Goal: Task Accomplishment & Management: Complete application form

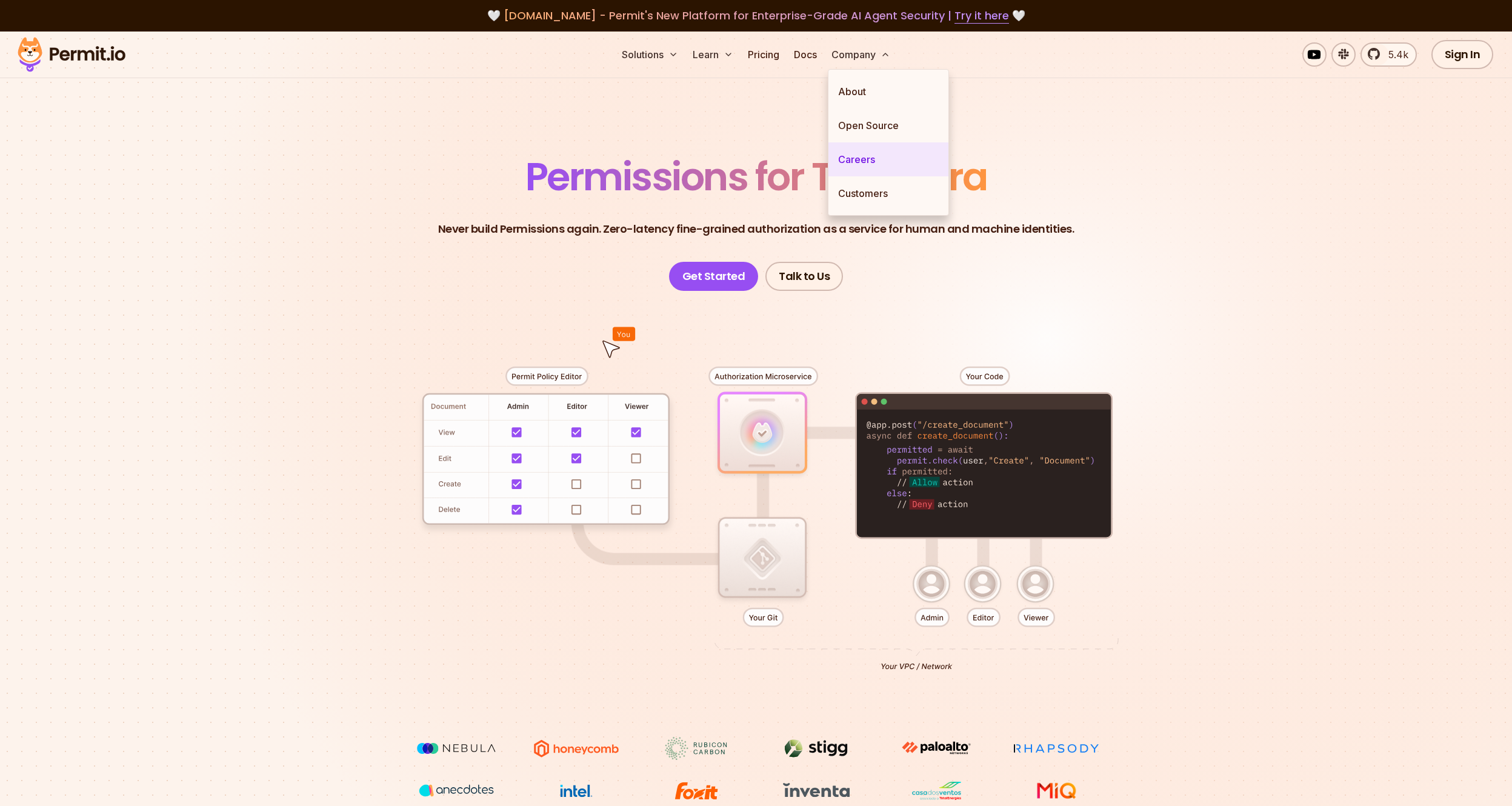
click at [864, 155] on link "Careers" at bounding box center [889, 160] width 120 height 34
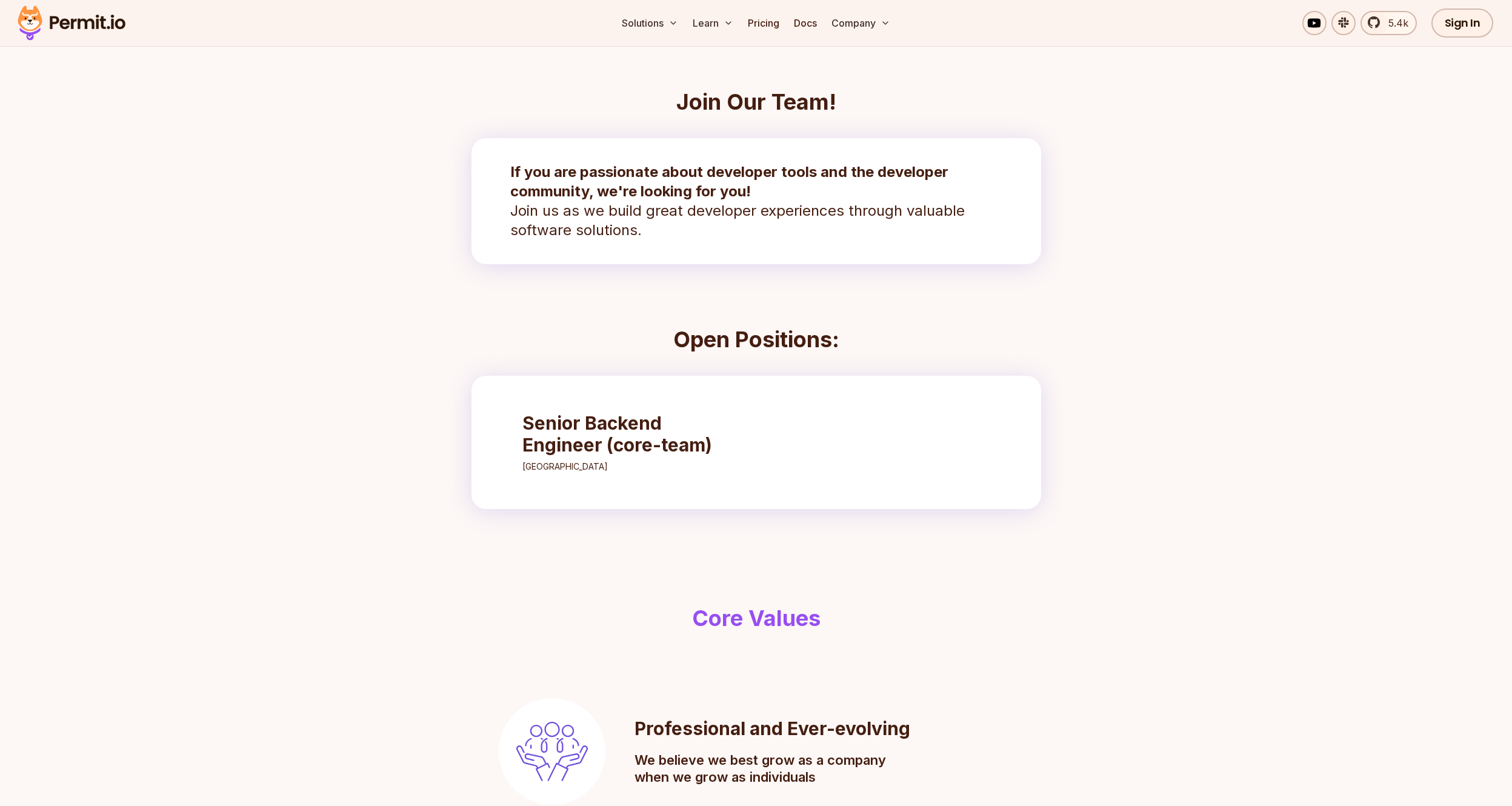
scroll to position [213, 0]
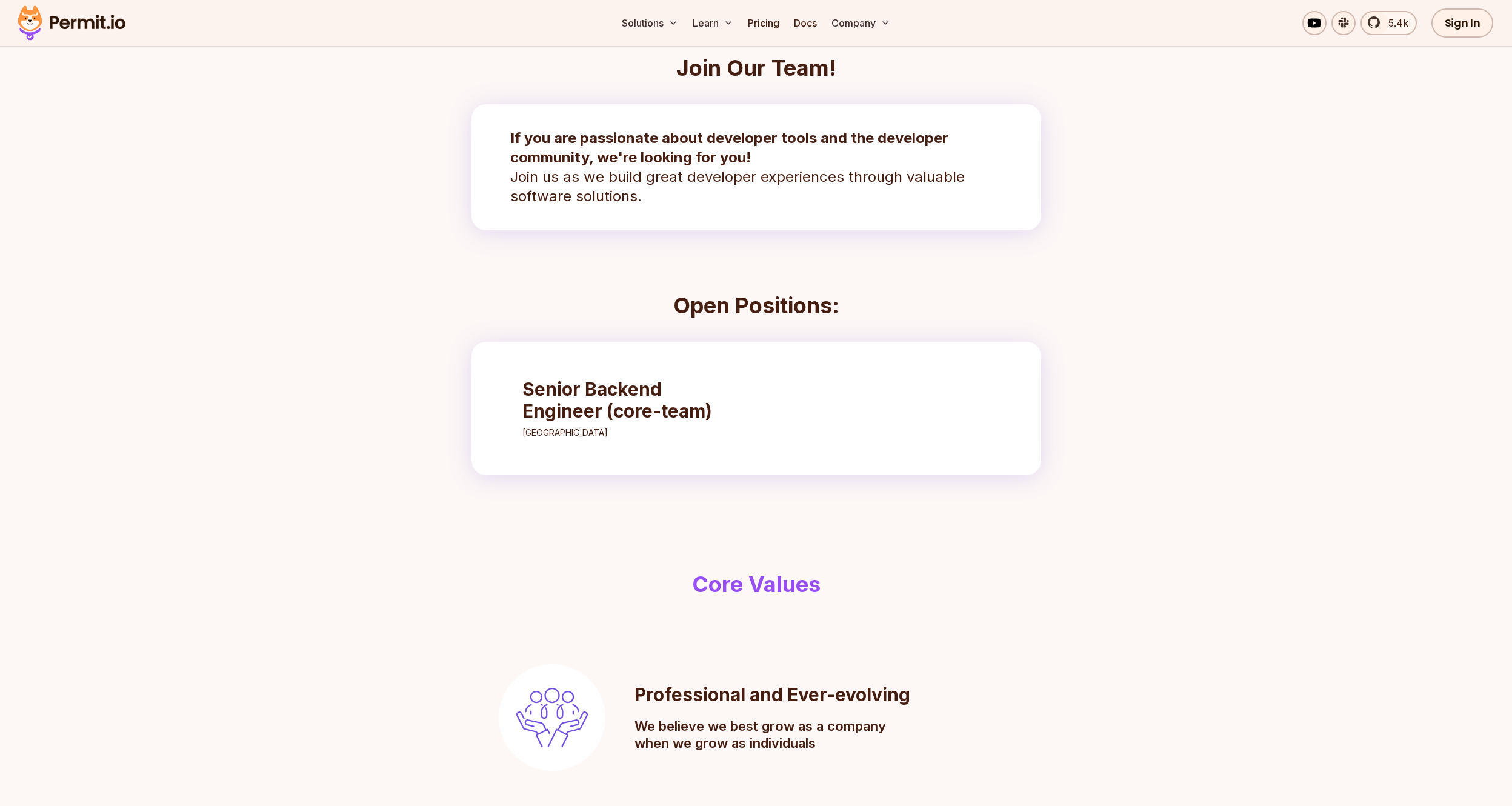
click at [653, 404] on h3 "Senior Backend Engineer (core-team)" at bounding box center [630, 400] width 215 height 44
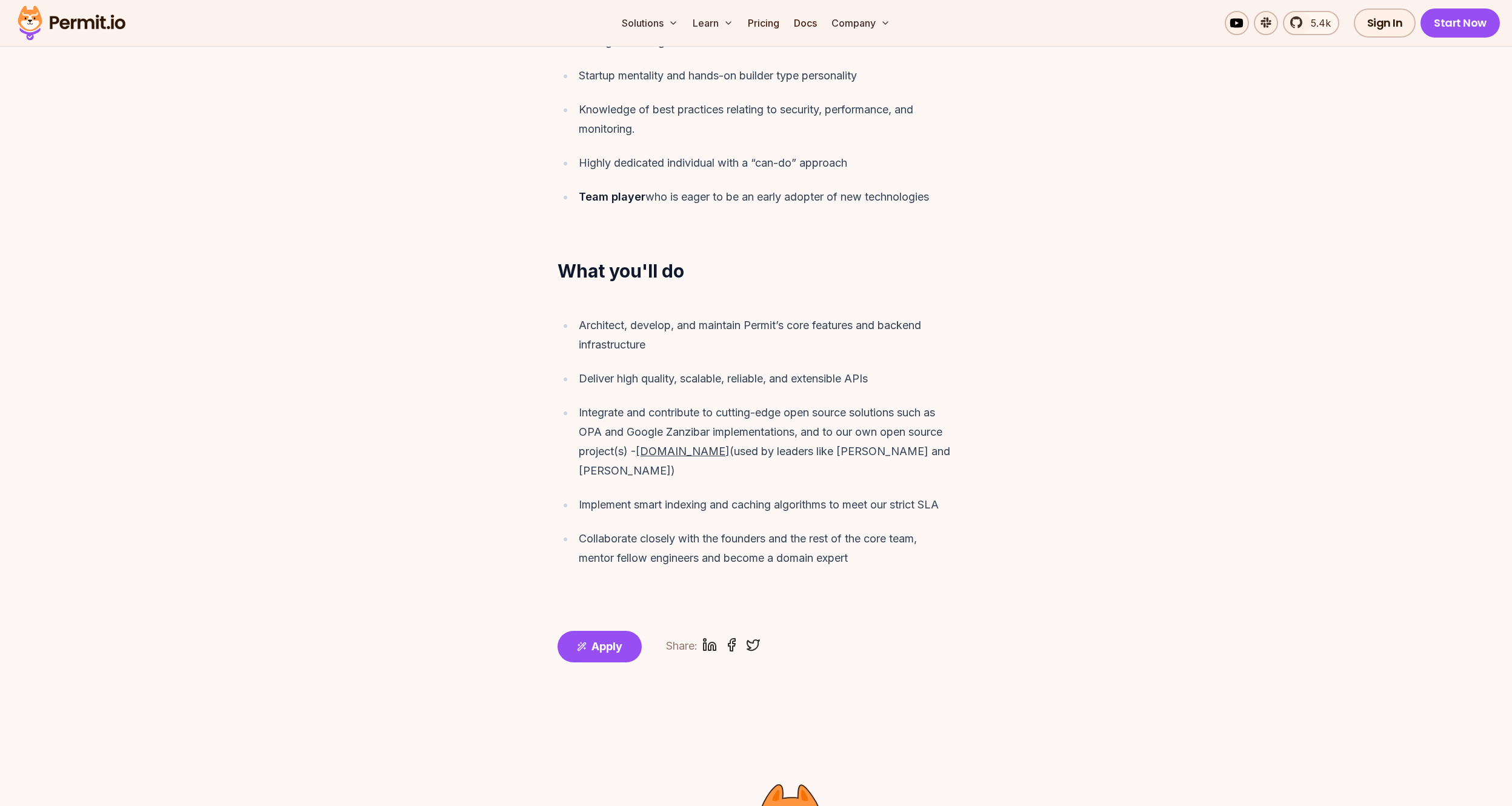
scroll to position [1018, 0]
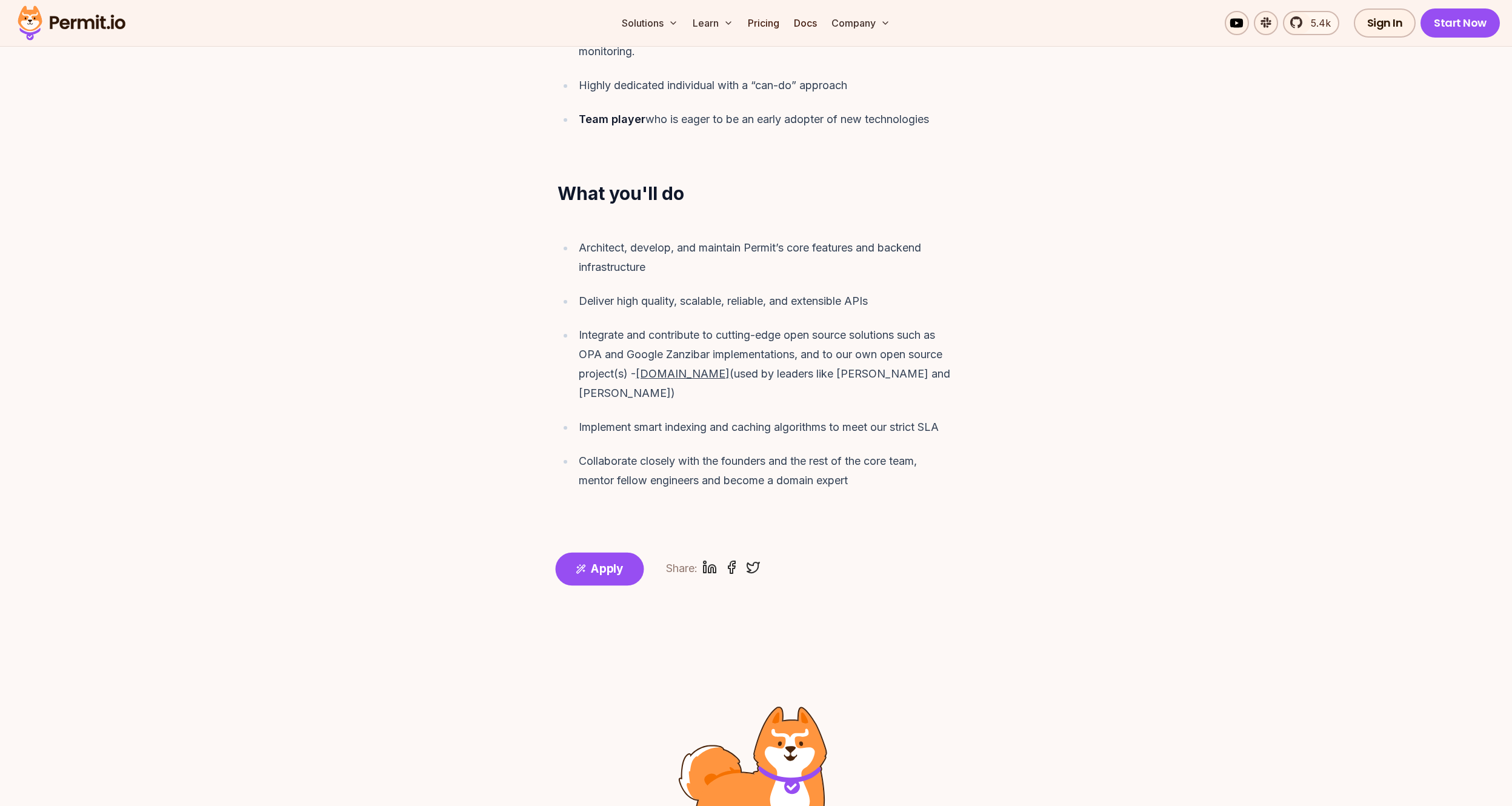
click at [602, 560] on span "Apply" at bounding box center [607, 568] width 32 height 17
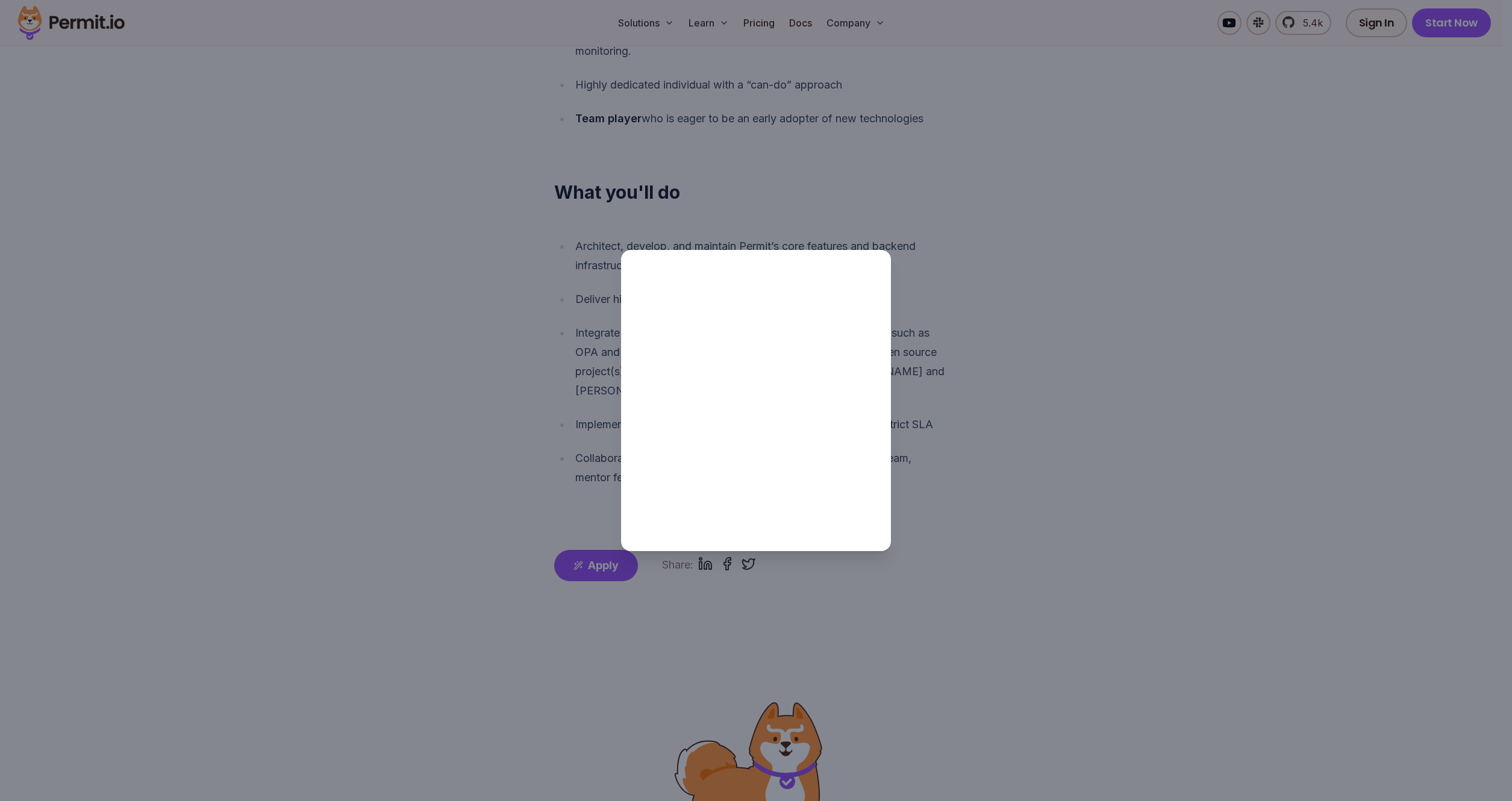
click at [1078, 472] on div at bounding box center [756, 400] width 1512 height 801
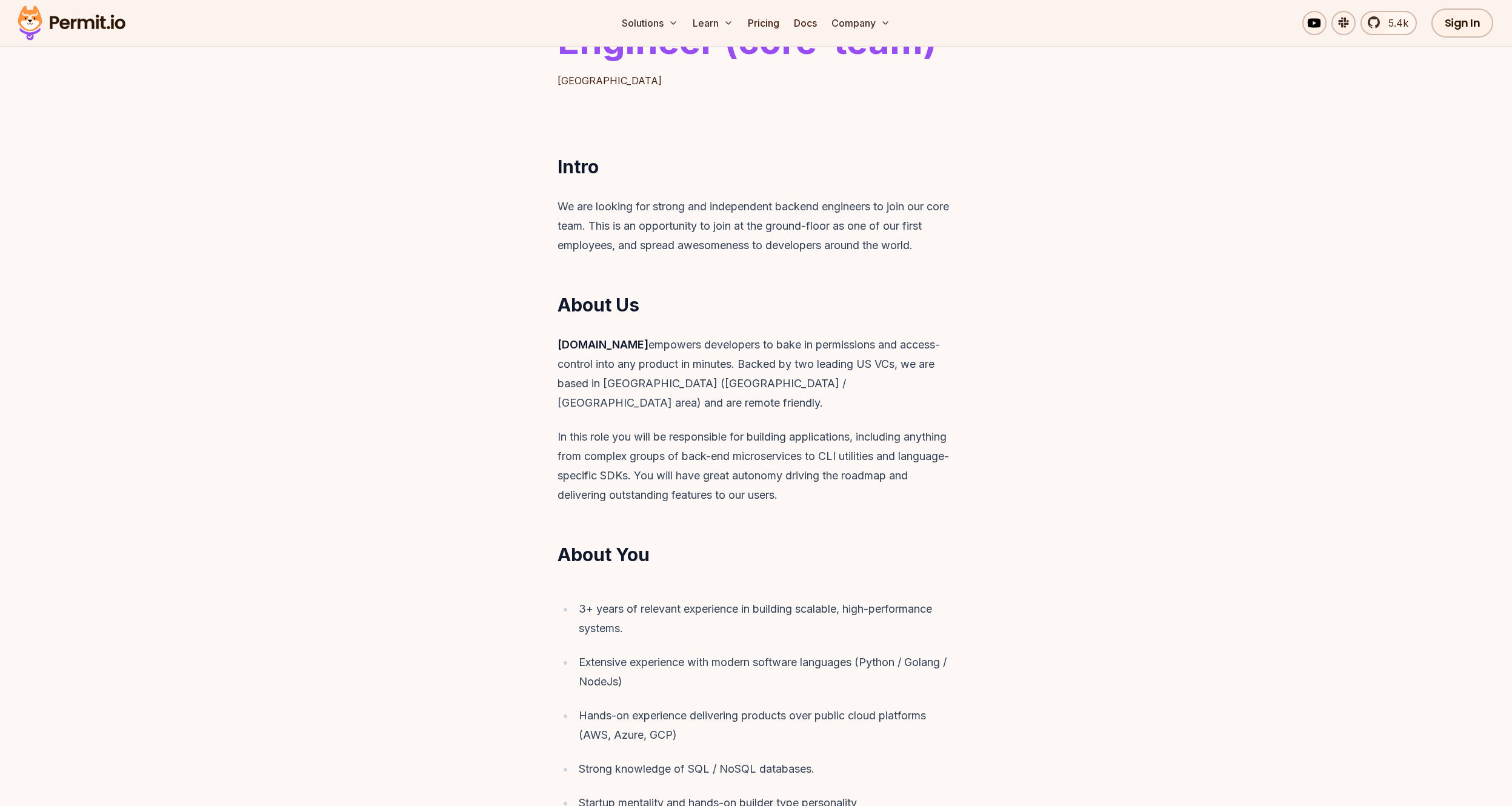
scroll to position [0, 0]
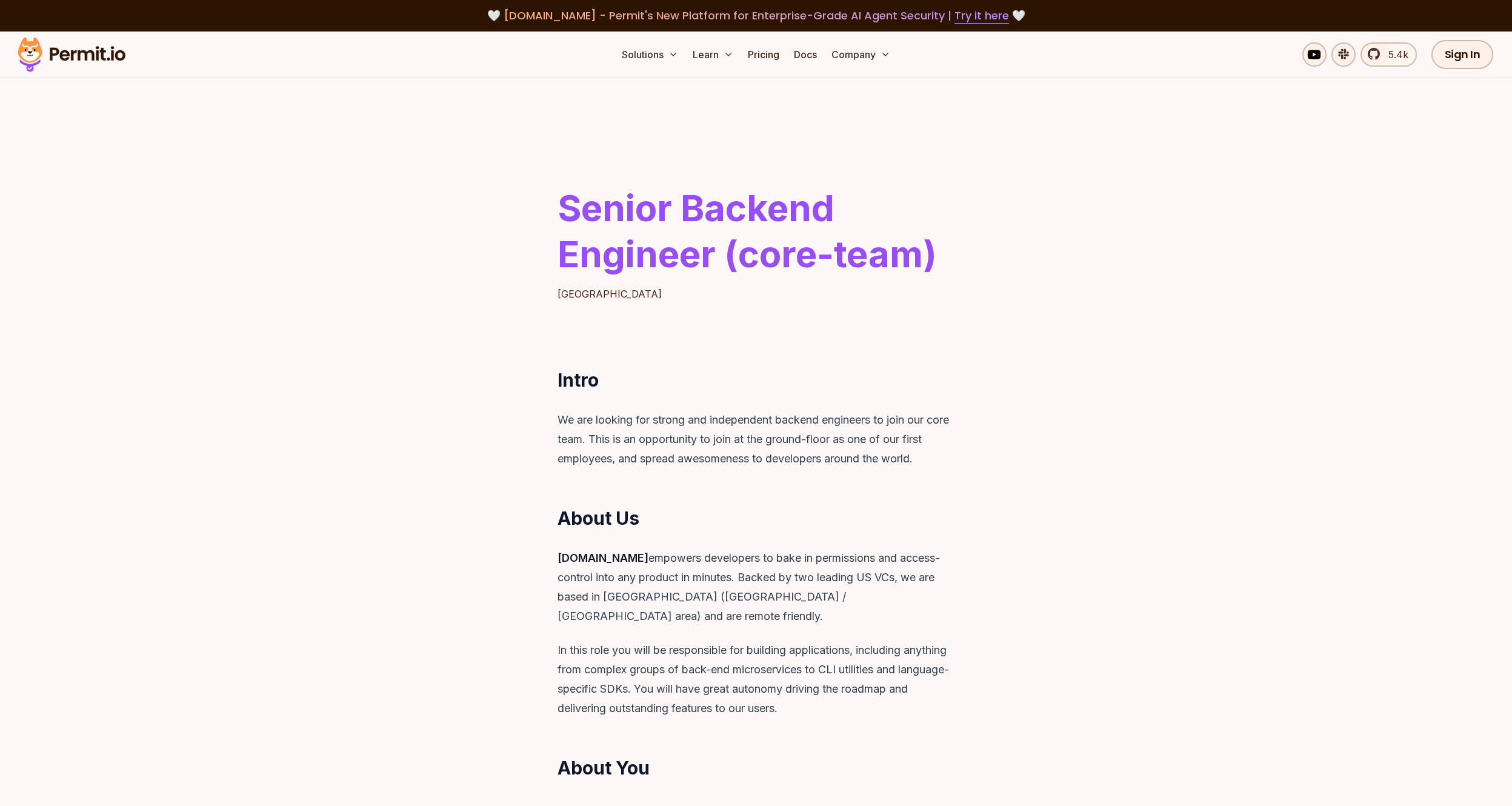
click at [102, 56] on img at bounding box center [71, 54] width 119 height 41
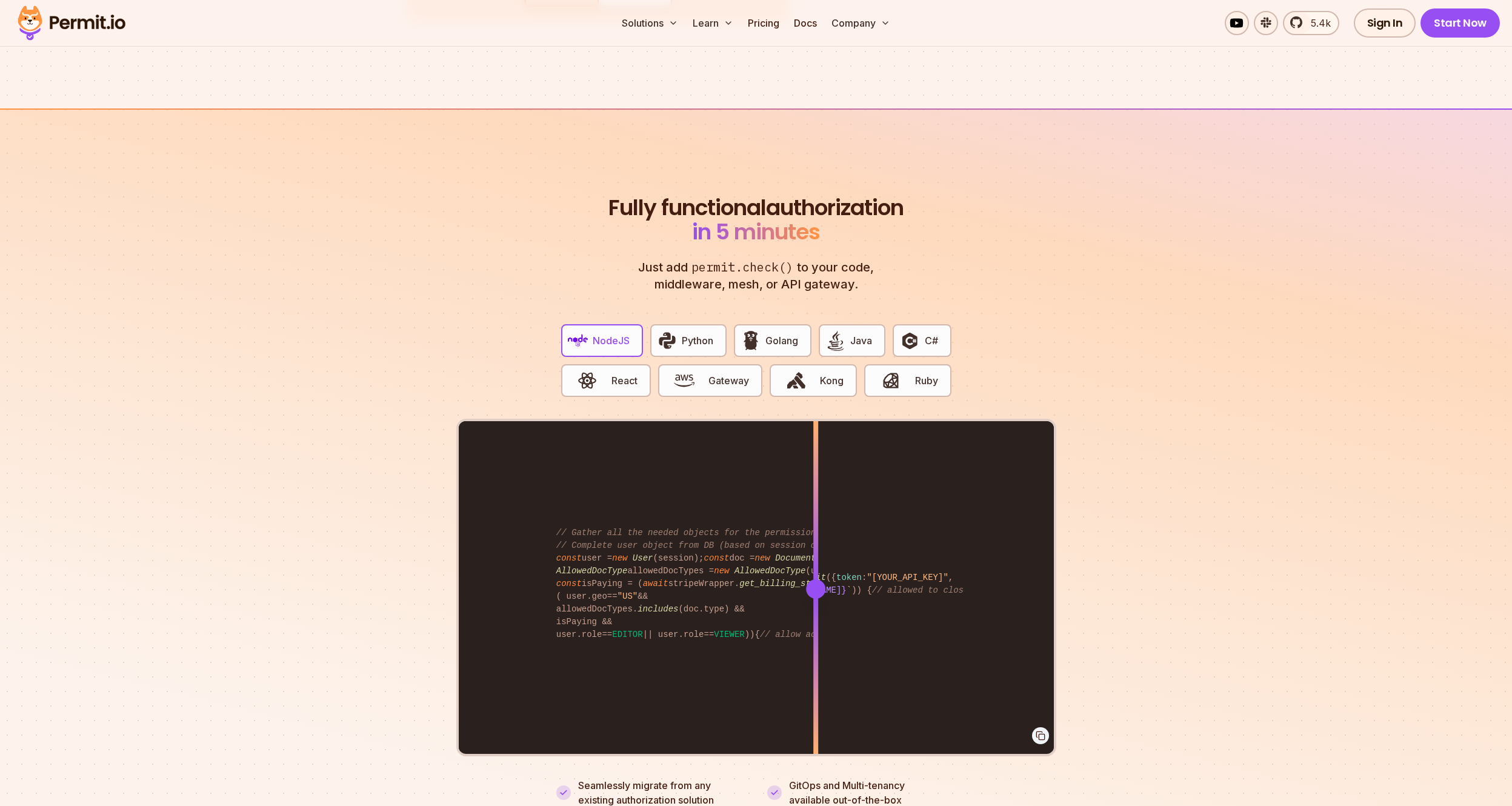
scroll to position [2162, 0]
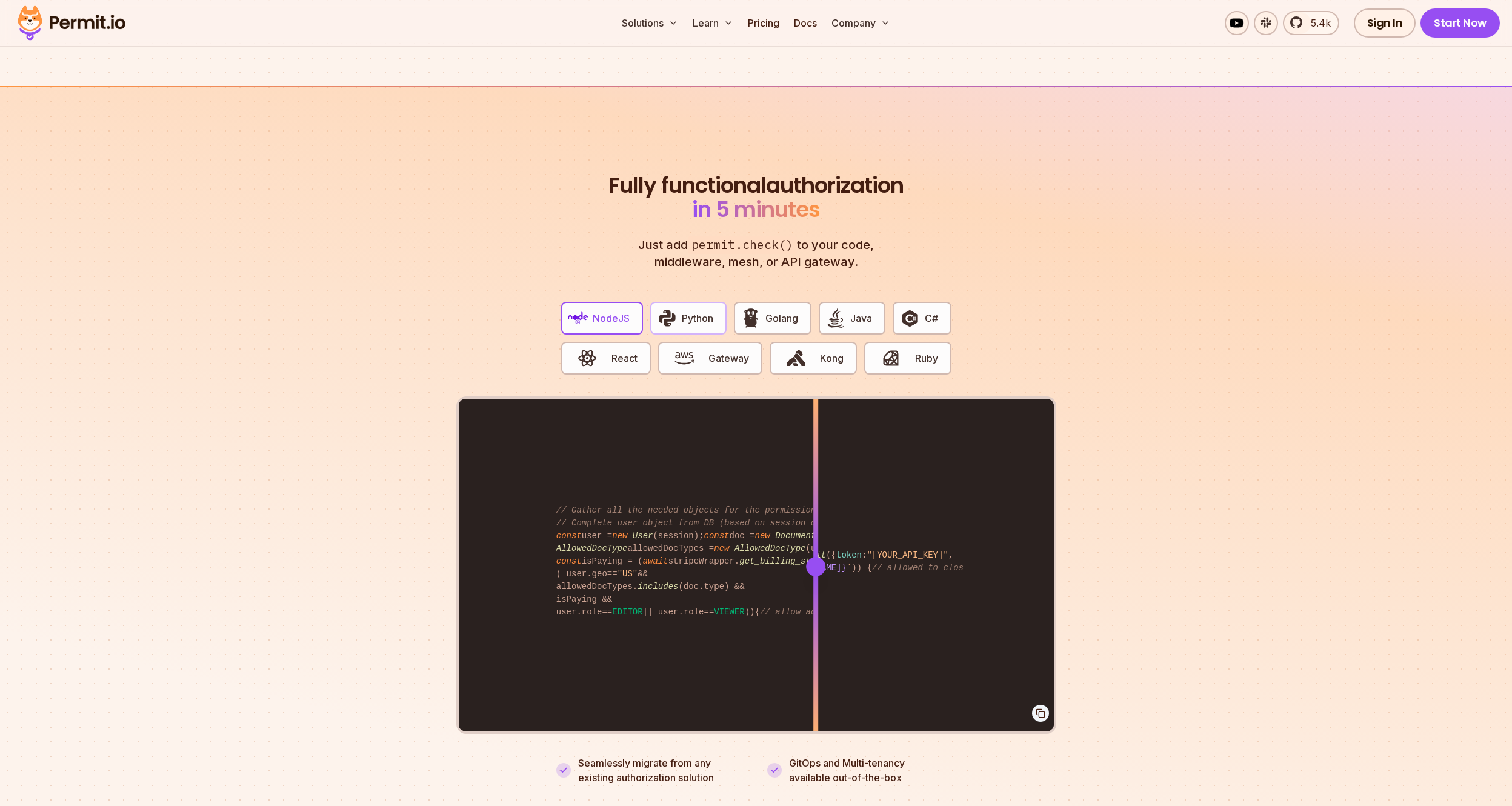
click at [688, 311] on span "Python" at bounding box center [697, 317] width 31 height 14
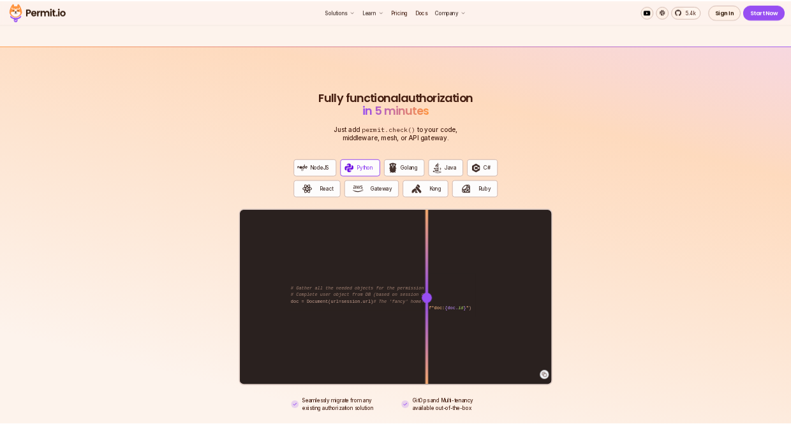
scroll to position [2240, 0]
